Goal: Information Seeking & Learning: Learn about a topic

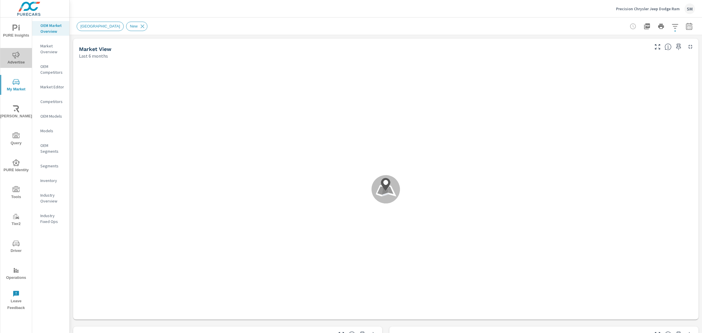
click at [15, 57] on icon "nav menu" at bounding box center [16, 54] width 7 height 7
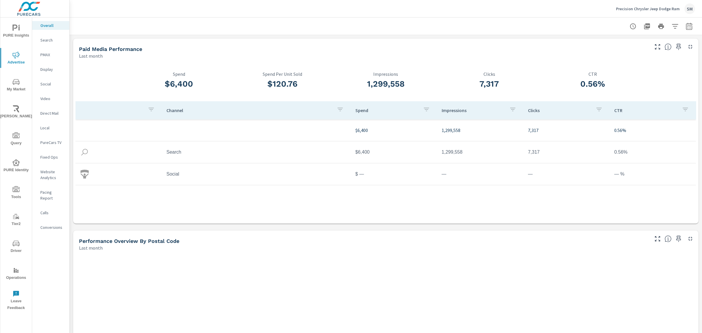
click at [48, 42] on p "Search" at bounding box center [52, 40] width 24 height 6
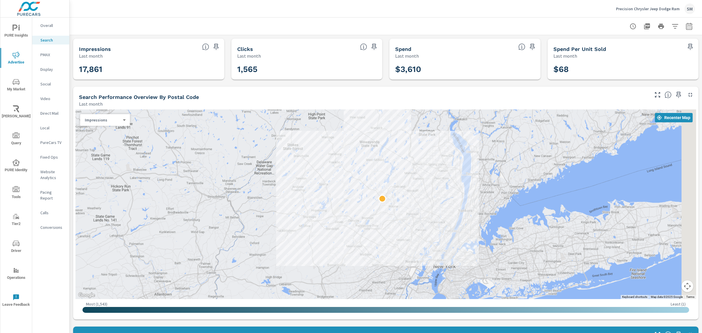
scroll to position [148, 0]
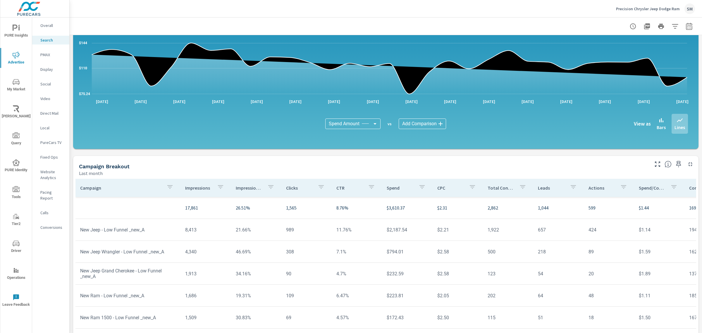
scroll to position [325, 0]
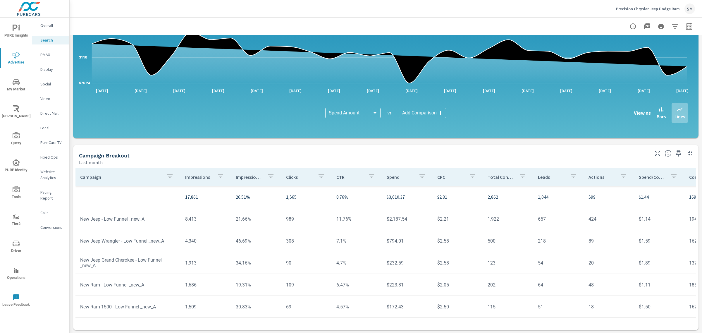
click at [72, 148] on div "Impressions Last month 17,861 Clicks Last month 1,565 Spend Last month $3,610 S…" at bounding box center [386, 22] width 632 height 624
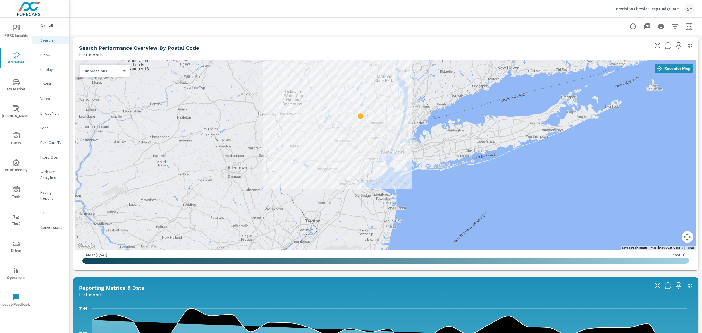
scroll to position [0, 0]
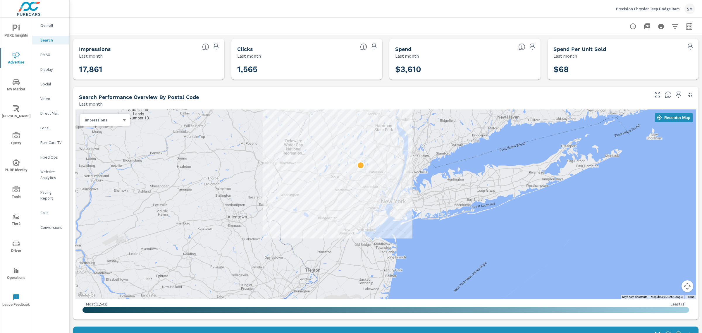
click at [47, 224] on p "Conversions" at bounding box center [52, 227] width 24 height 6
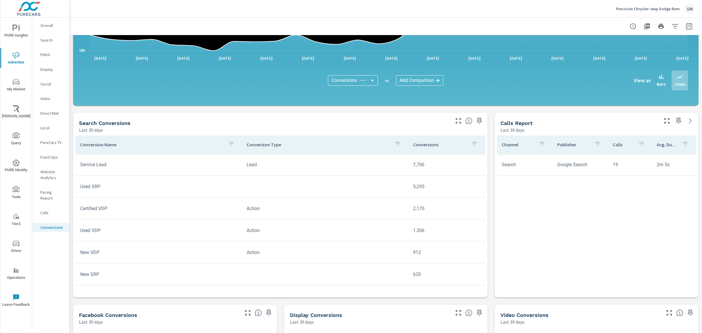
scroll to position [166, 0]
click at [412, 166] on td "7,706" at bounding box center [446, 164] width 77 height 15
click at [94, 166] on td "Service Lead" at bounding box center [158, 164] width 166 height 15
click at [92, 170] on td "Service Lead" at bounding box center [158, 164] width 166 height 15
click at [94, 167] on td "Service Lead" at bounding box center [158, 164] width 166 height 15
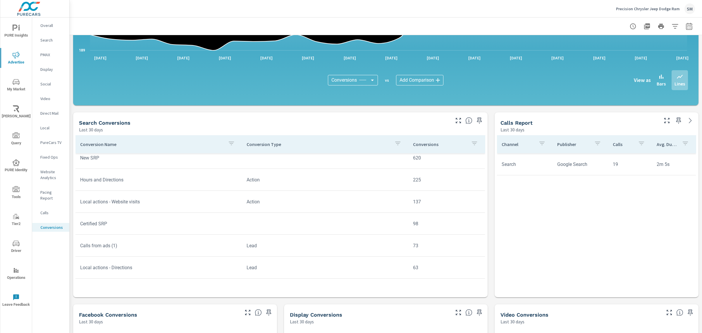
scroll to position [284, 0]
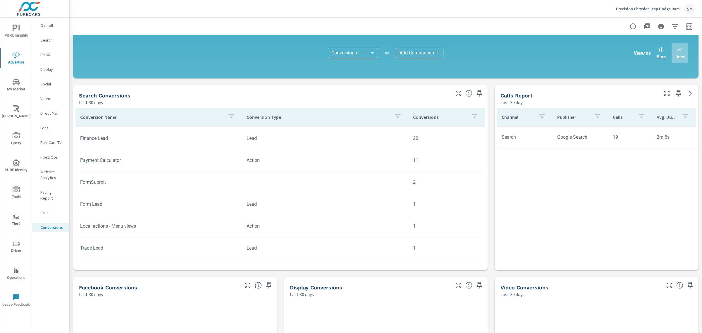
scroll to position [194, 0]
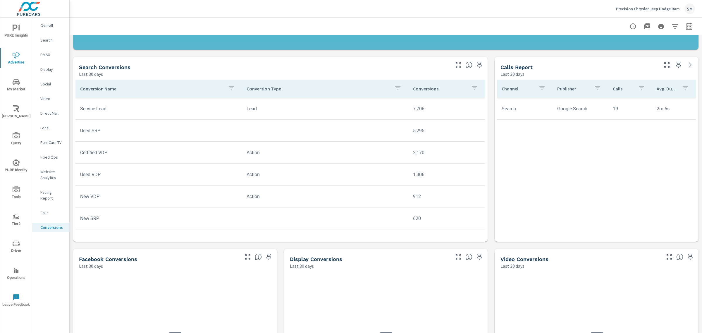
scroll to position [221, 0]
click at [686, 25] on icon "button" at bounding box center [689, 26] width 6 height 7
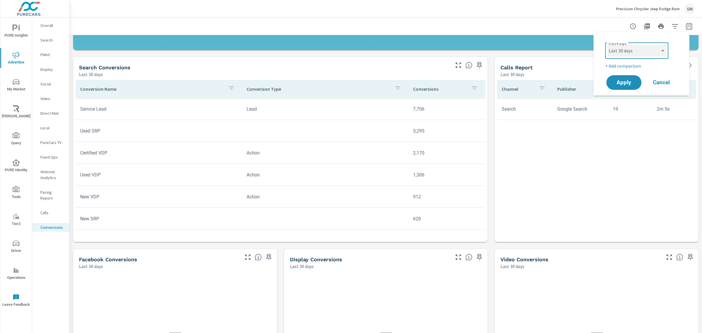
click at [655, 51] on select "Custom Yesterday Last week Last 7 days Last 14 days Last 30 days Last 45 days L…" at bounding box center [636, 51] width 58 height 12
click at [607, 45] on select "Custom Yesterday Last week Last 7 days Last 14 days Last 30 days Last 45 days L…" at bounding box center [636, 51] width 58 height 12
select select "Month to date"
click at [633, 65] on p "+ Add comparison" at bounding box center [642, 65] width 75 height 7
select select "Previous period"
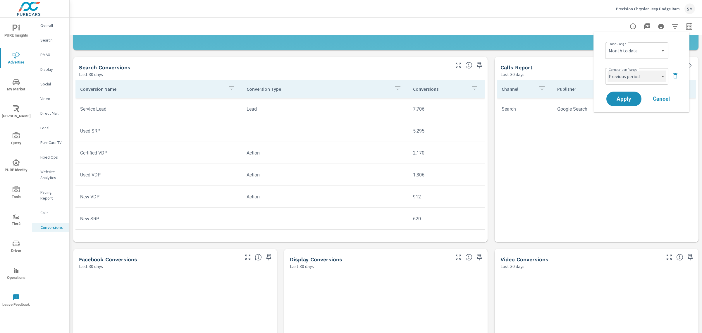
click at [659, 78] on select "Custom Previous period Previous month Previous year" at bounding box center [636, 76] width 58 height 12
click at [678, 57] on div "Date Range Custom Yesterday Last week Last 7 days Last 14 days Last 30 days Las…" at bounding box center [642, 50] width 75 height 20
click at [624, 97] on span "Apply" at bounding box center [624, 99] width 24 height 6
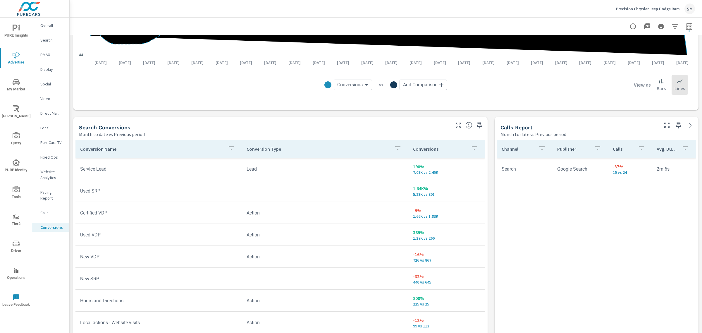
scroll to position [270, 0]
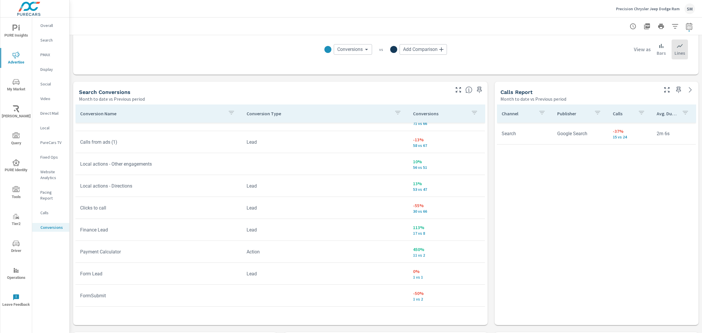
scroll to position [248, 0]
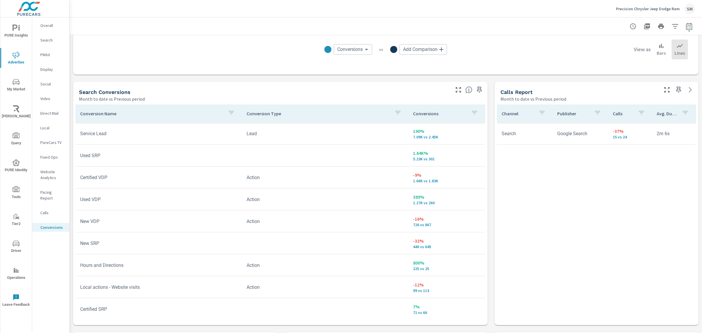
click at [47, 41] on p "Search" at bounding box center [52, 40] width 24 height 6
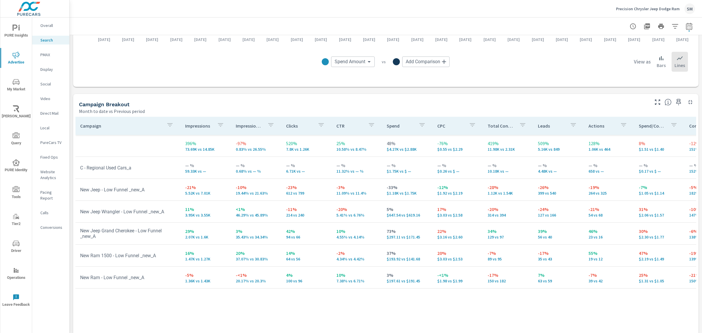
click at [51, 156] on p "Fixed Ops" at bounding box center [52, 157] width 24 height 6
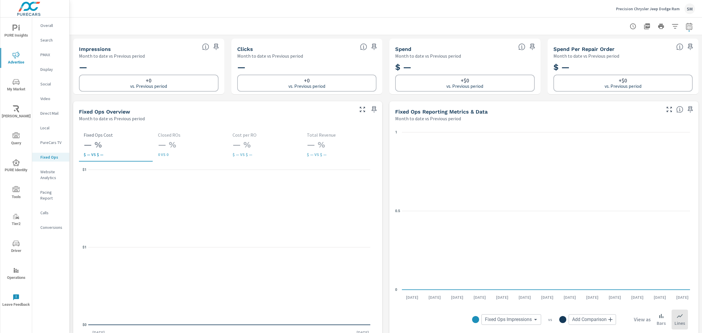
scroll to position [0, 0]
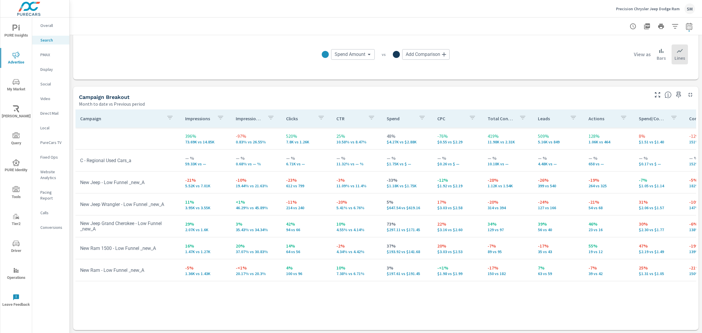
click at [48, 172] on p "Website Analytics" at bounding box center [52, 175] width 24 height 12
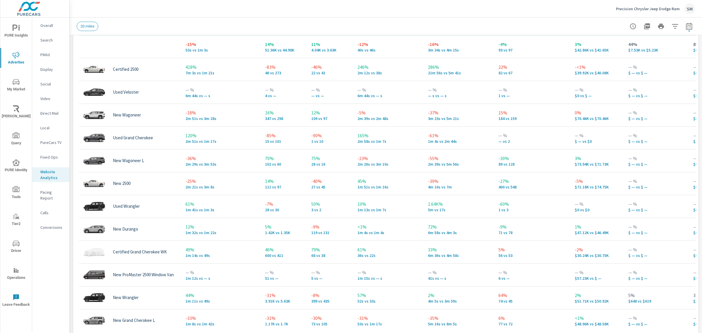
scroll to position [293, 0]
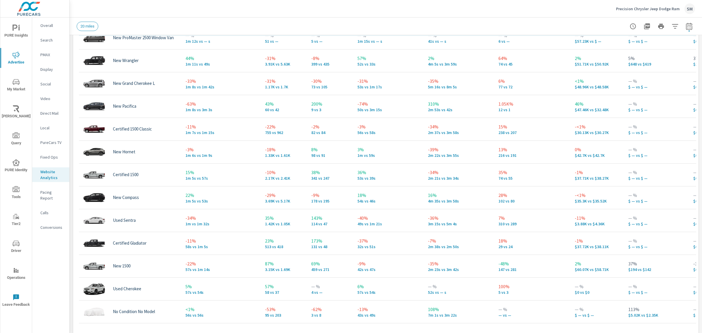
scroll to position [72, 0]
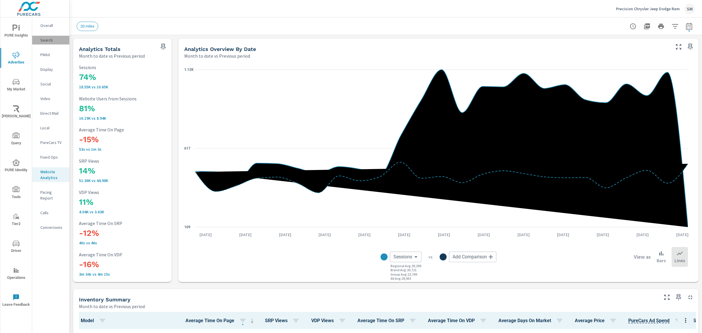
click at [47, 37] on p "Search" at bounding box center [52, 40] width 24 height 6
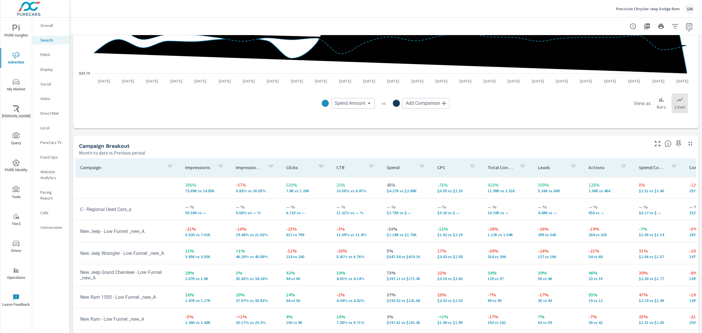
scroll to position [515, 0]
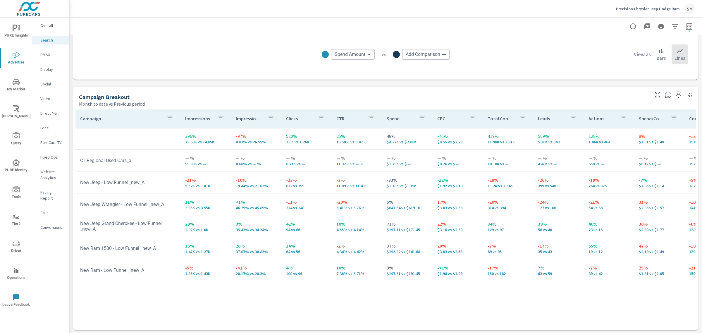
click at [52, 224] on p "Conversions" at bounding box center [52, 227] width 24 height 6
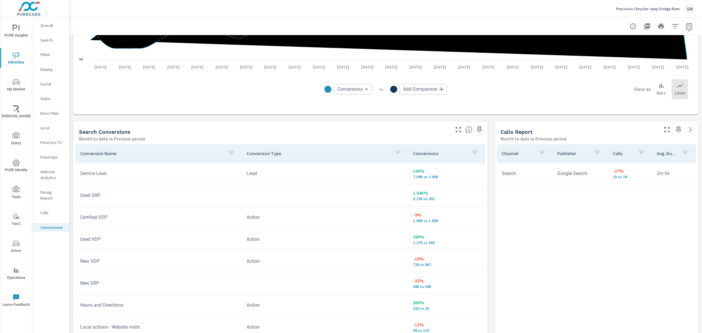
scroll to position [249, 0]
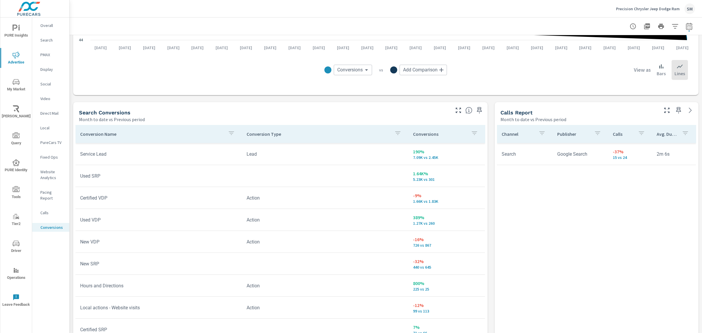
click at [683, 26] on button "button" at bounding box center [689, 26] width 12 height 12
select select "Month to date"
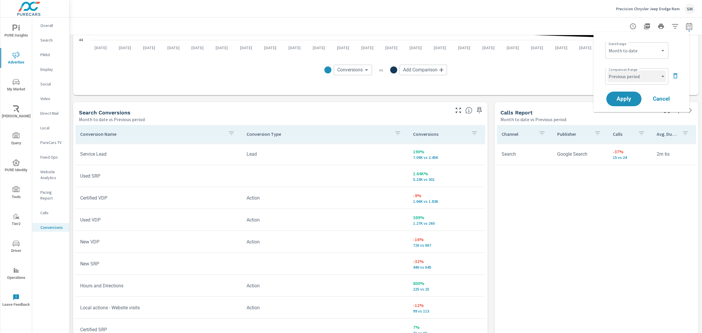
click at [647, 80] on select "Custom Previous period Previous month Previous year" at bounding box center [636, 76] width 58 height 12
click at [607, 70] on select "Custom Previous period Previous month Previous year" at bounding box center [636, 76] width 58 height 12
select select "Previous month"
click at [625, 94] on button "Apply" at bounding box center [624, 98] width 36 height 15
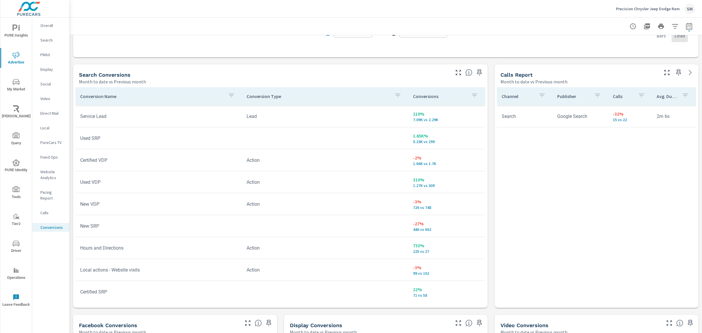
scroll to position [291, 0]
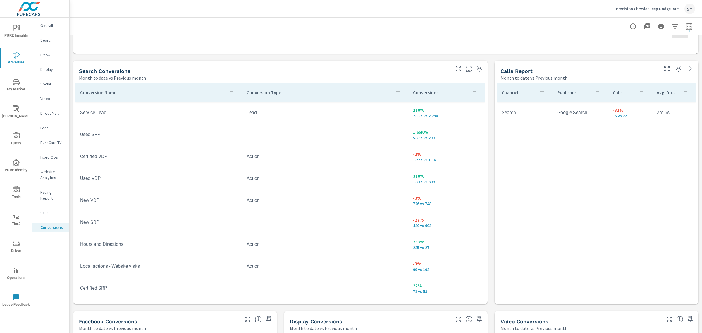
click at [413, 113] on p "210%" at bounding box center [446, 109] width 67 height 7
click at [98, 111] on td "Service Lead" at bounding box center [158, 112] width 166 height 15
click at [471, 92] on icon "button" at bounding box center [474, 91] width 7 height 7
click at [308, 92] on div at bounding box center [351, 166] width 702 height 333
click at [117, 109] on td "Service Lead" at bounding box center [158, 112] width 166 height 15
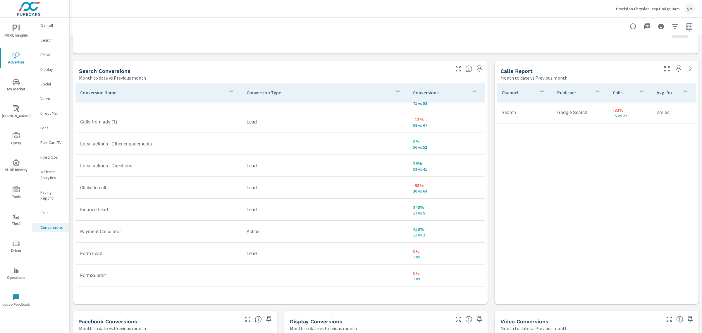
scroll to position [248, 0]
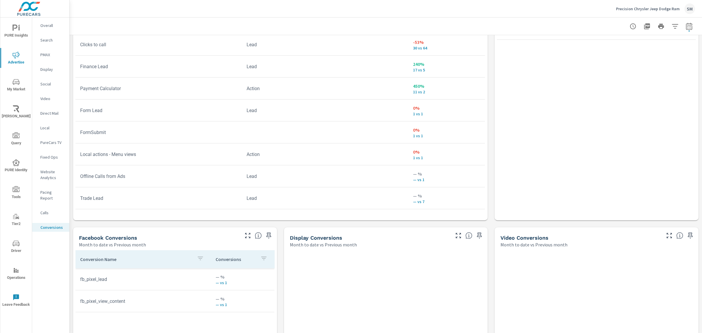
scroll to position [375, 0]
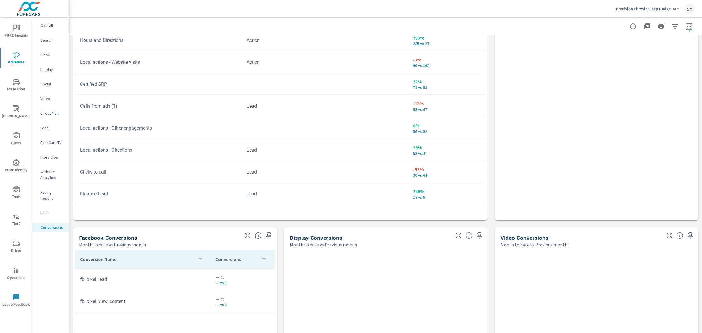
scroll to position [35, 0]
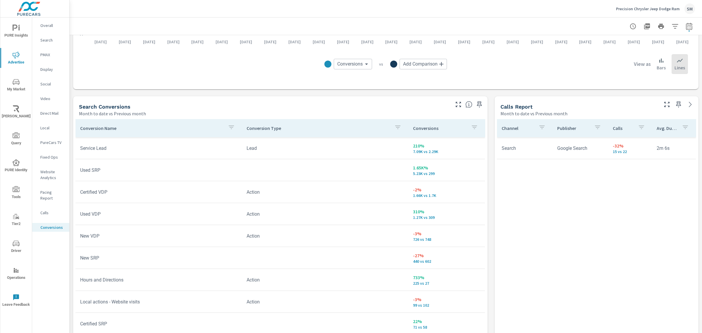
scroll to position [255, 0]
click at [413, 151] on p "7.09K vs 2.29K" at bounding box center [446, 151] width 67 height 5
click at [413, 143] on p "210%" at bounding box center [446, 145] width 67 height 7
click at [243, 147] on td "Lead" at bounding box center [325, 148] width 166 height 15
click at [89, 147] on td "Service Lead" at bounding box center [158, 148] width 166 height 15
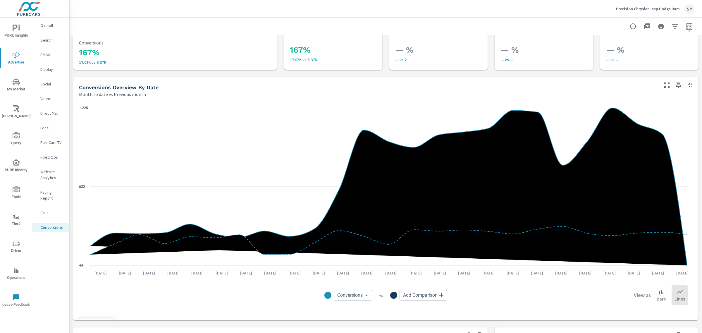
scroll to position [0, 0]
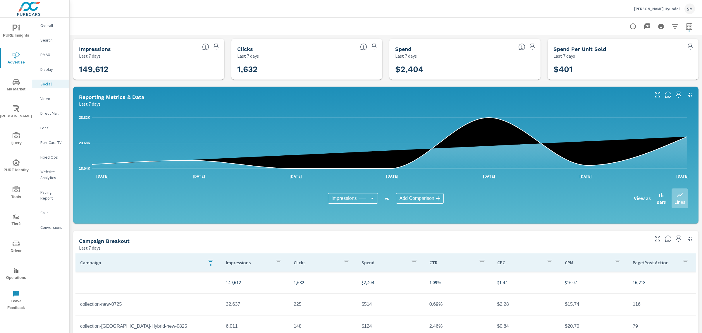
scroll to position [86, 0]
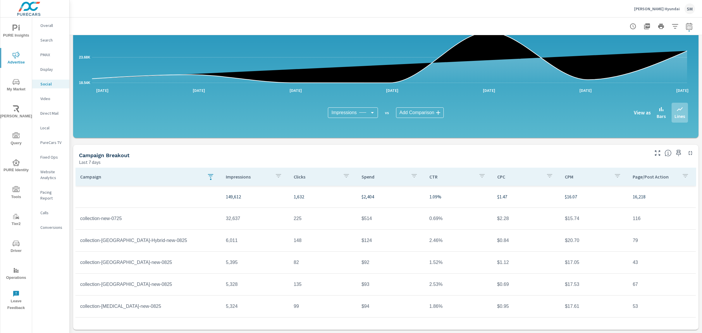
click at [258, 155] on div "Campaign Breakout" at bounding box center [363, 155] width 569 height 7
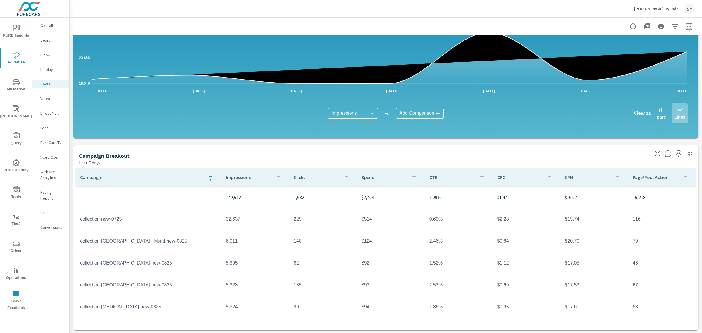
click at [56, 94] on nav "Overall Search PMAX Display Social Video Direct Mail Local PureCars TV Fixed Op…" at bounding box center [50, 129] width 37 height 222
click at [44, 99] on p "Video" at bounding box center [52, 99] width 24 height 6
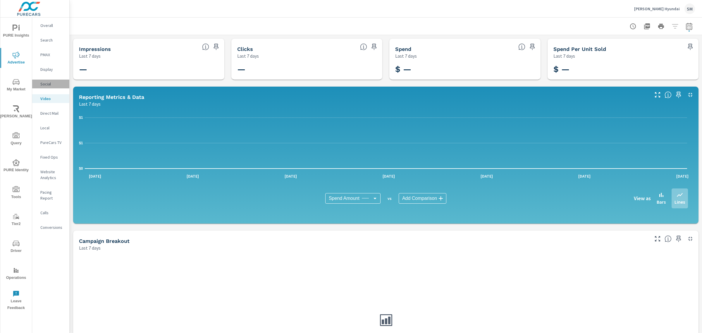
click at [44, 82] on p "Social" at bounding box center [52, 84] width 24 height 6
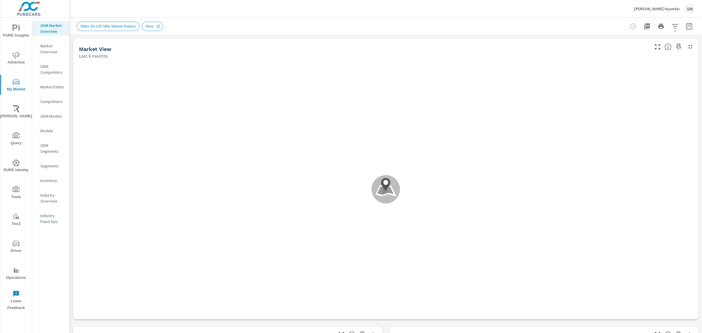
scroll to position [0, 0]
click at [18, 54] on icon "nav menu" at bounding box center [16, 54] width 7 height 7
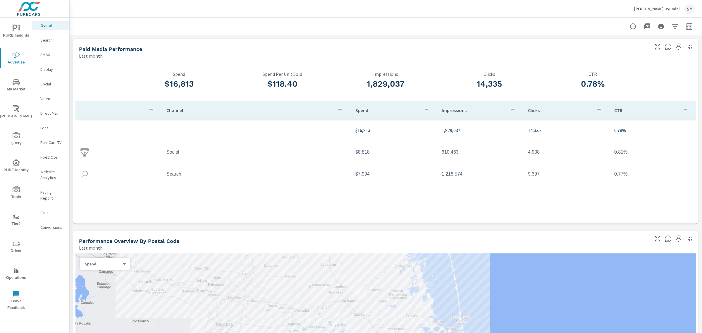
click at [43, 96] on p "Video" at bounding box center [52, 99] width 24 height 6
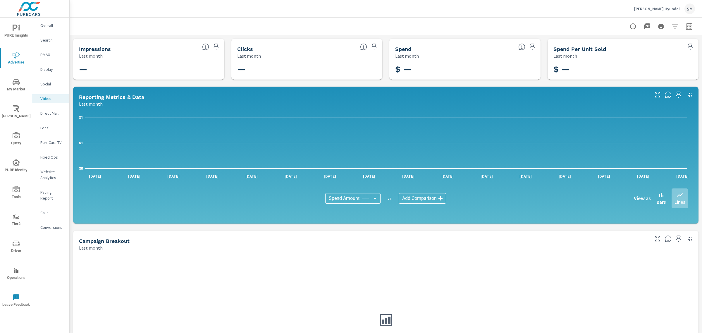
scroll to position [86, 0]
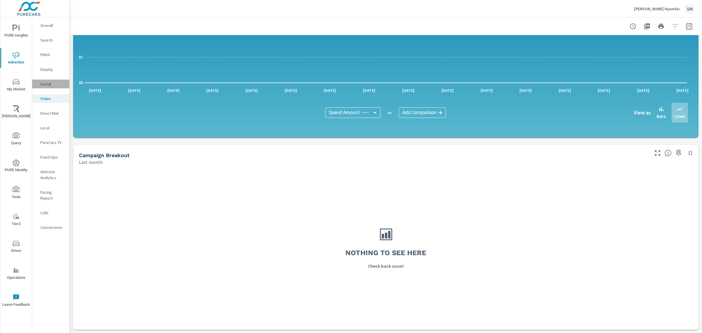
click at [48, 85] on p "Social" at bounding box center [52, 84] width 24 height 6
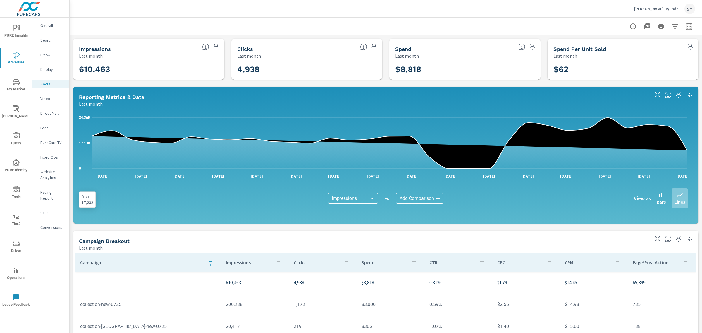
scroll to position [86, 0]
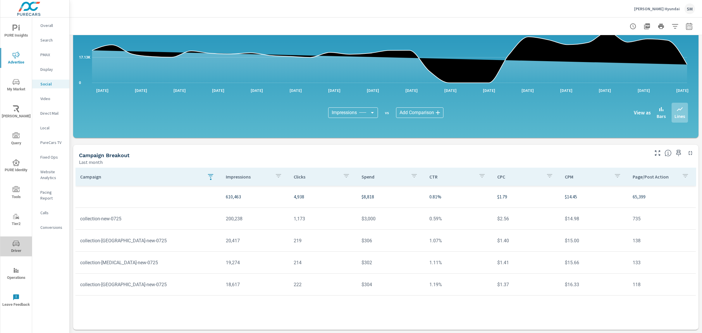
click at [15, 244] on icon "nav menu" at bounding box center [16, 243] width 7 height 7
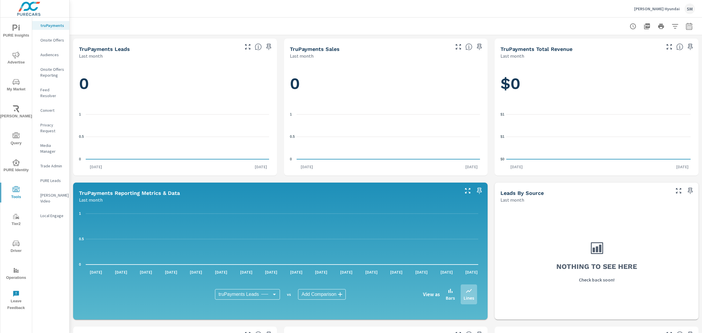
click at [54, 90] on p "Feed Resolver" at bounding box center [52, 93] width 24 height 12
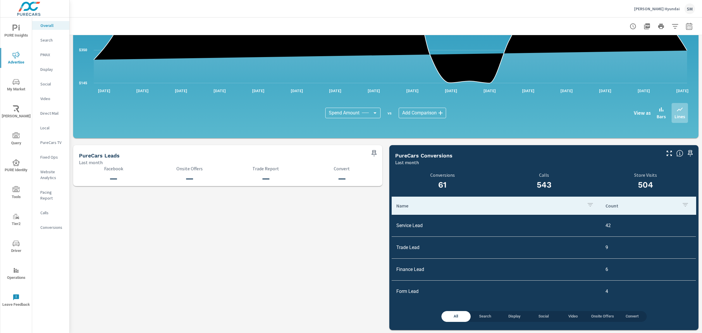
scroll to position [515, 0]
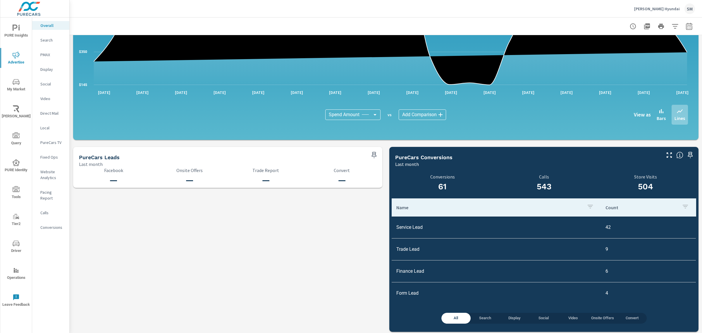
click at [47, 86] on p "Social" at bounding box center [52, 84] width 24 height 6
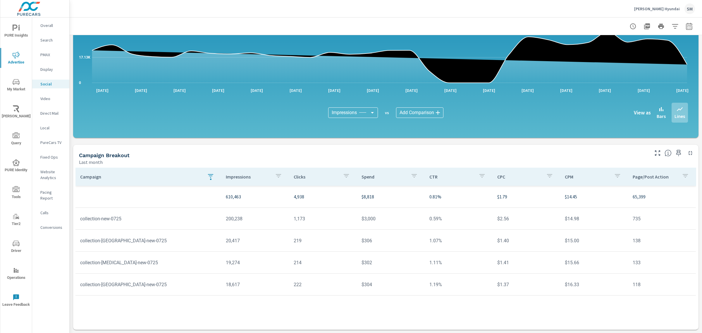
scroll to position [85, 0]
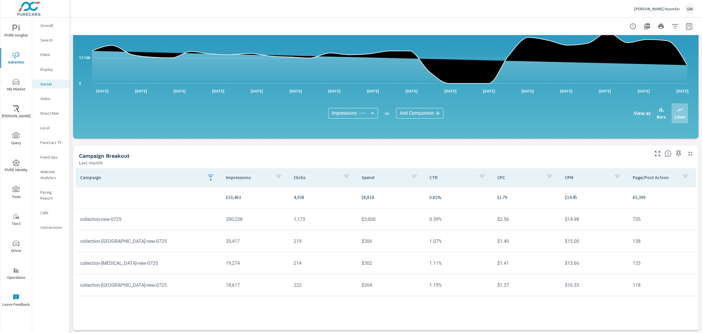
click at [46, 97] on p "Video" at bounding box center [52, 99] width 24 height 6
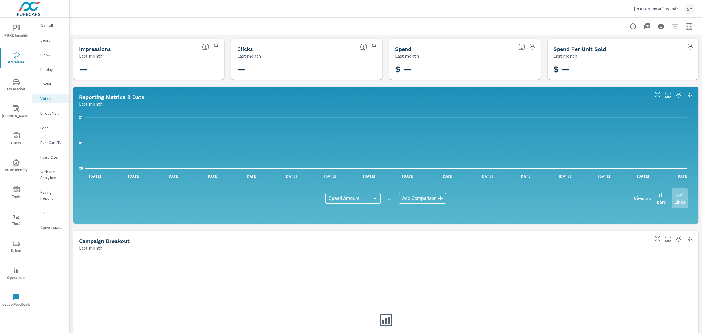
click at [47, 84] on p "Social" at bounding box center [52, 84] width 24 height 6
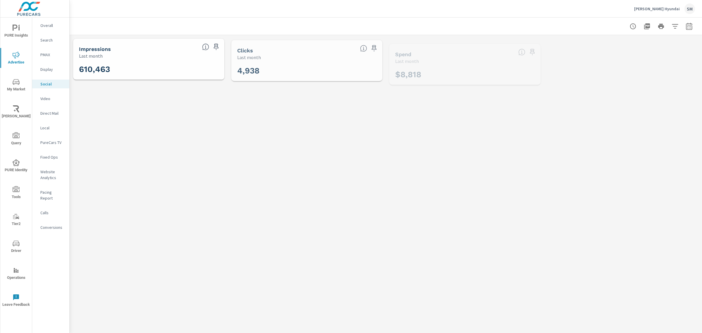
click at [47, 61] on nav "Overall Search PMAX Display Social Video Direct Mail Local PureCars TV Fixed Op…" at bounding box center [50, 129] width 37 height 222
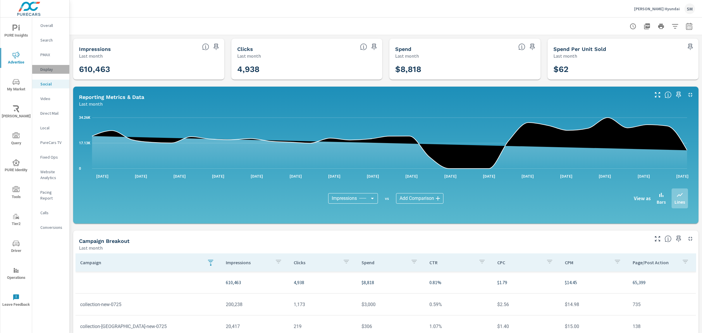
click at [47, 68] on p "Display" at bounding box center [52, 69] width 24 height 6
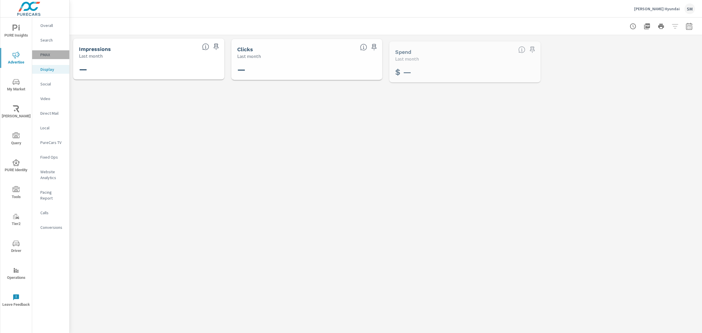
click at [46, 54] on p "PMAX" at bounding box center [52, 55] width 24 height 6
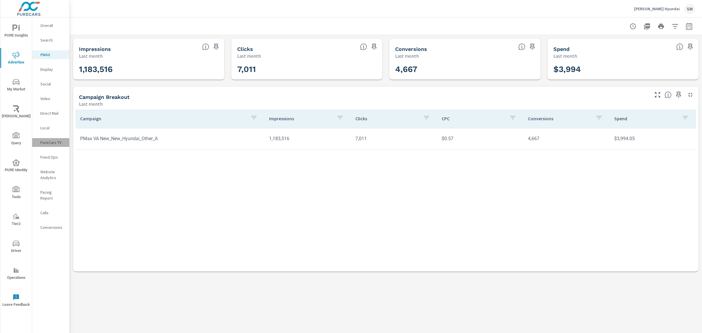
click at [49, 142] on p "PureCars TV" at bounding box center [52, 143] width 24 height 6
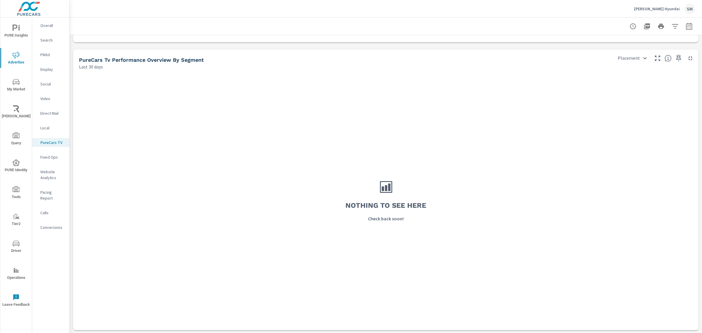
scroll to position [709, 0]
click at [50, 224] on p "Conversions" at bounding box center [52, 227] width 24 height 6
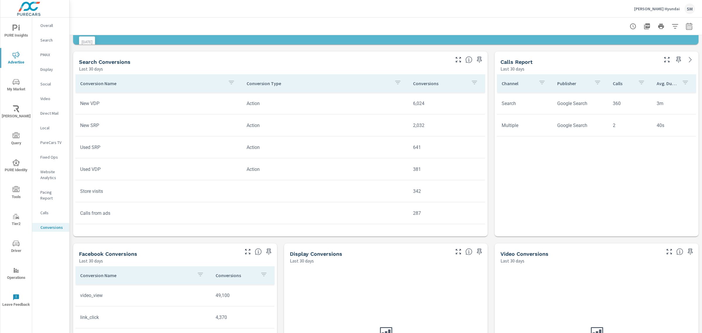
scroll to position [227, 0]
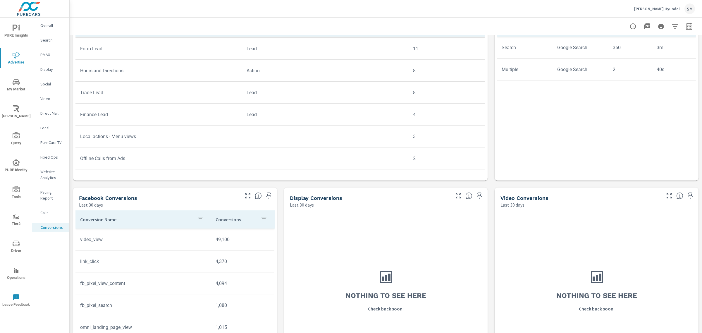
scroll to position [325, 0]
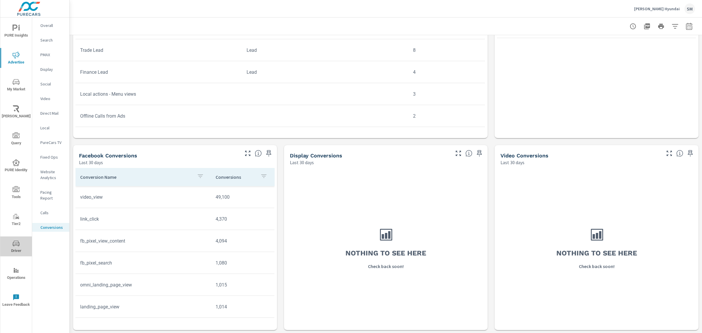
click at [13, 247] on span "Driver" at bounding box center [16, 247] width 28 height 14
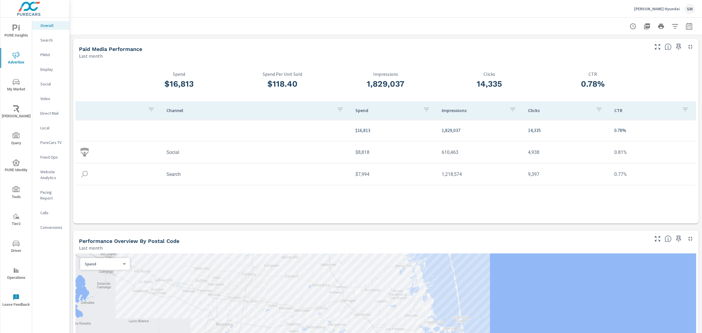
click at [47, 86] on p "Social" at bounding box center [52, 84] width 24 height 6
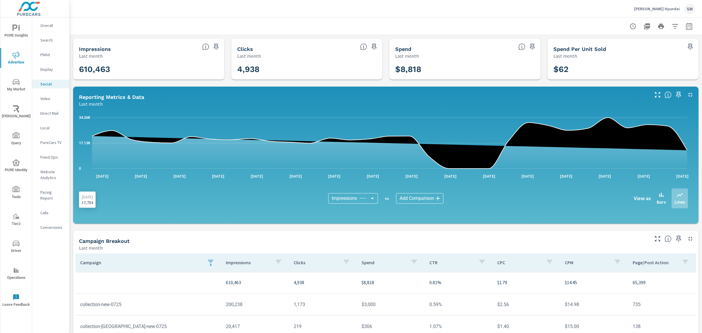
scroll to position [86, 0]
